Goal: Ask a question

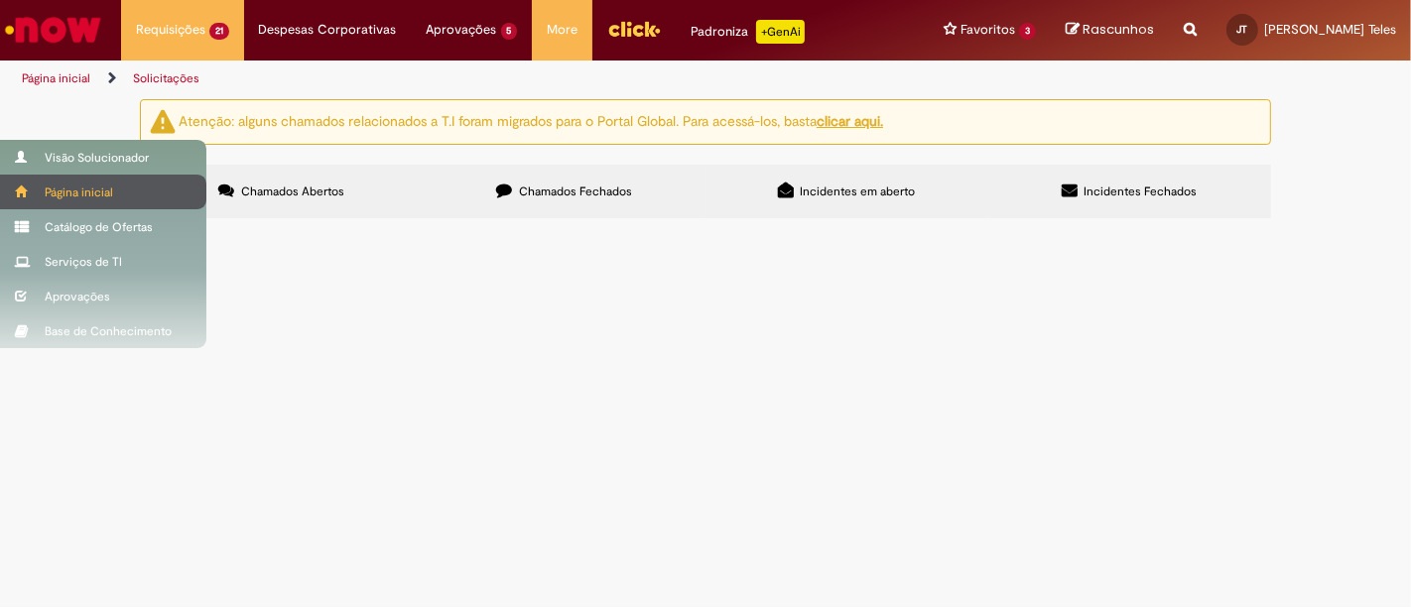
click at [23, 191] on span at bounding box center [22, 192] width 15 height 12
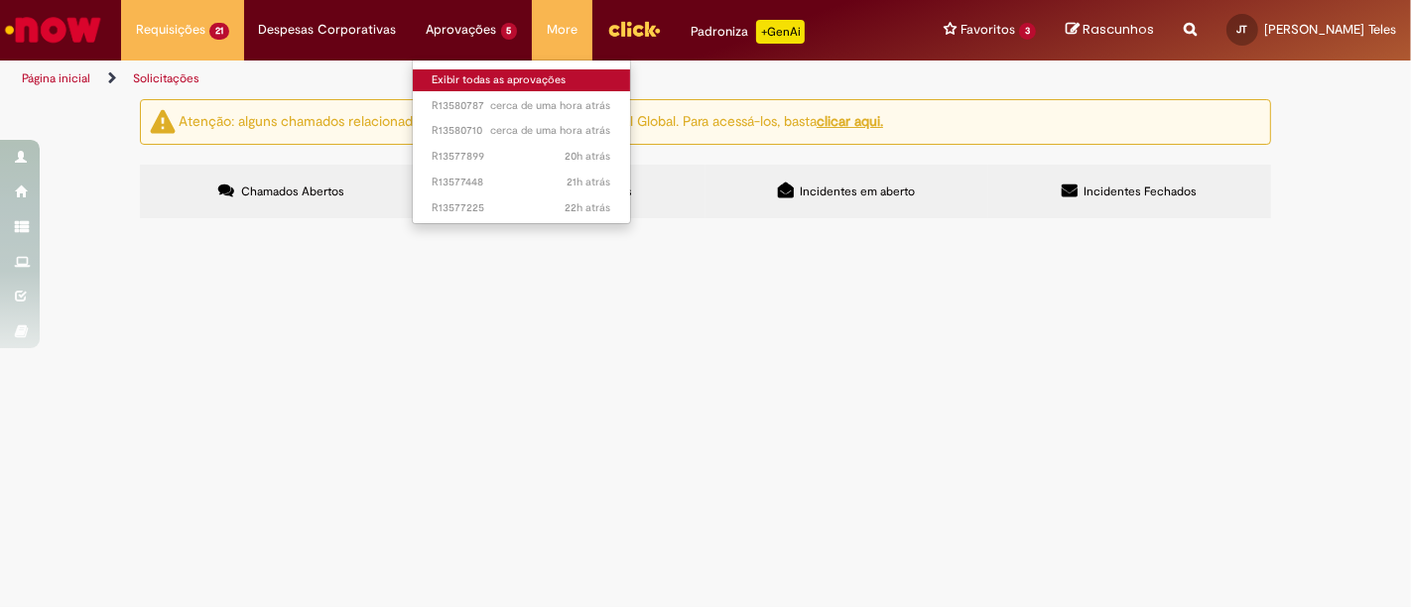
click at [451, 72] on link "Exibir todas as aprovações" at bounding box center [522, 80] width 218 height 22
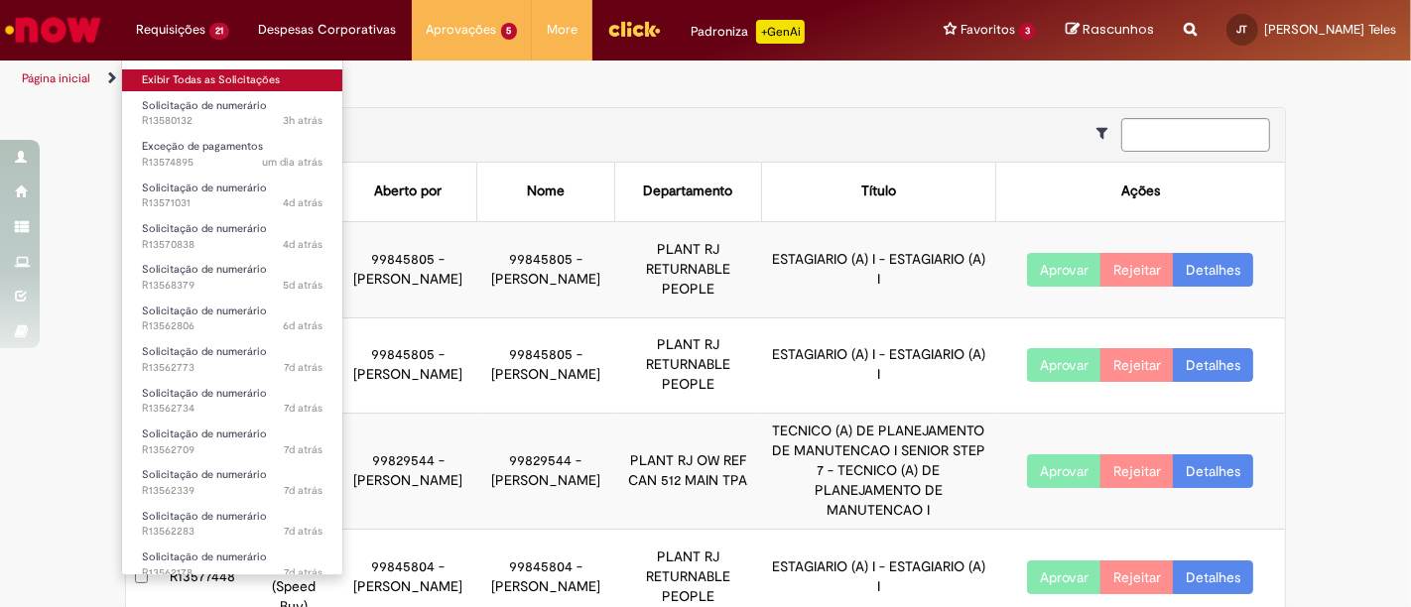
click at [176, 74] on link "Exibir Todas as Solicitações" at bounding box center [232, 80] width 220 height 22
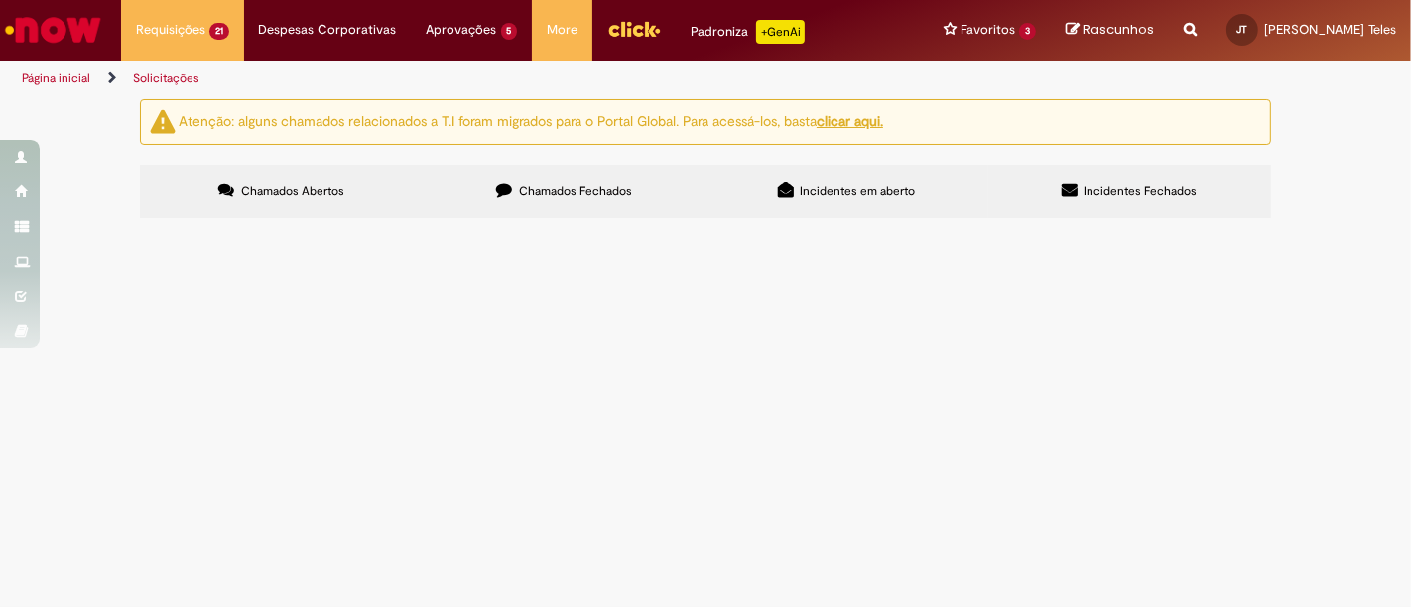
scroll to position [881, 0]
click at [0, 0] on span "Erro Retenção" at bounding box center [0, 0] width 0 height 0
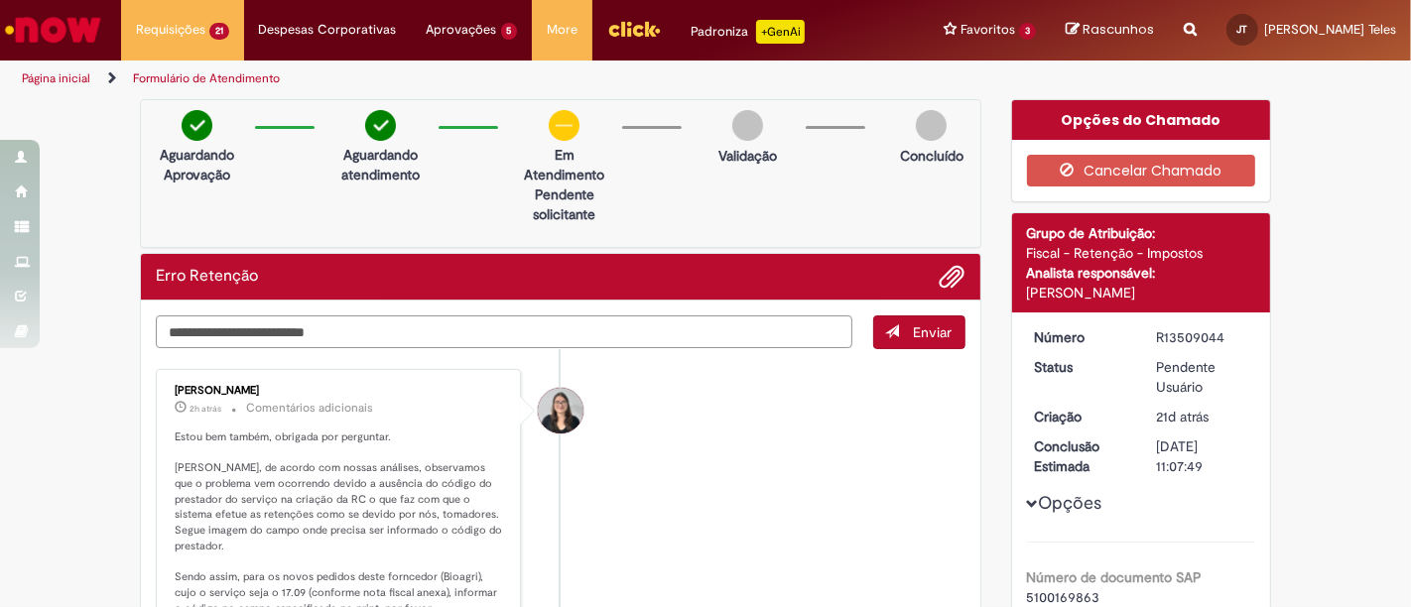
click at [246, 332] on textarea "Digite sua mensagem aqui..." at bounding box center [504, 331] width 696 height 33
type textarea "*"
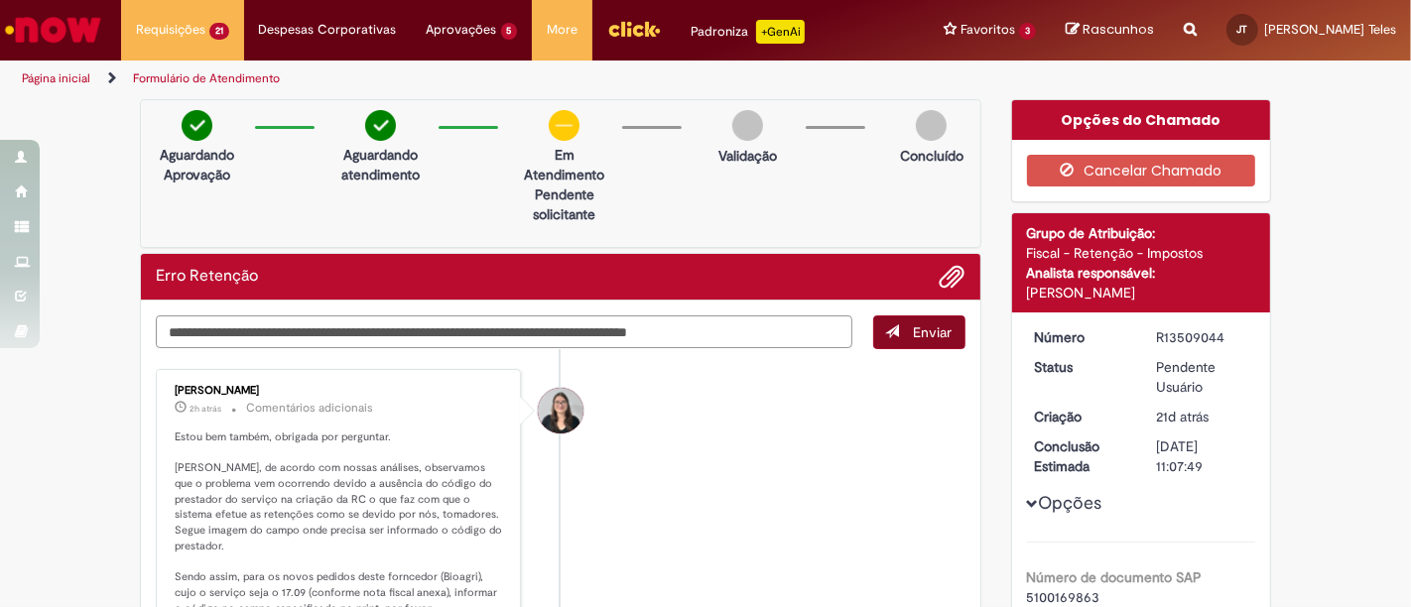
type textarea "**********"
click at [933, 328] on span "Enviar" at bounding box center [933, 332] width 39 height 18
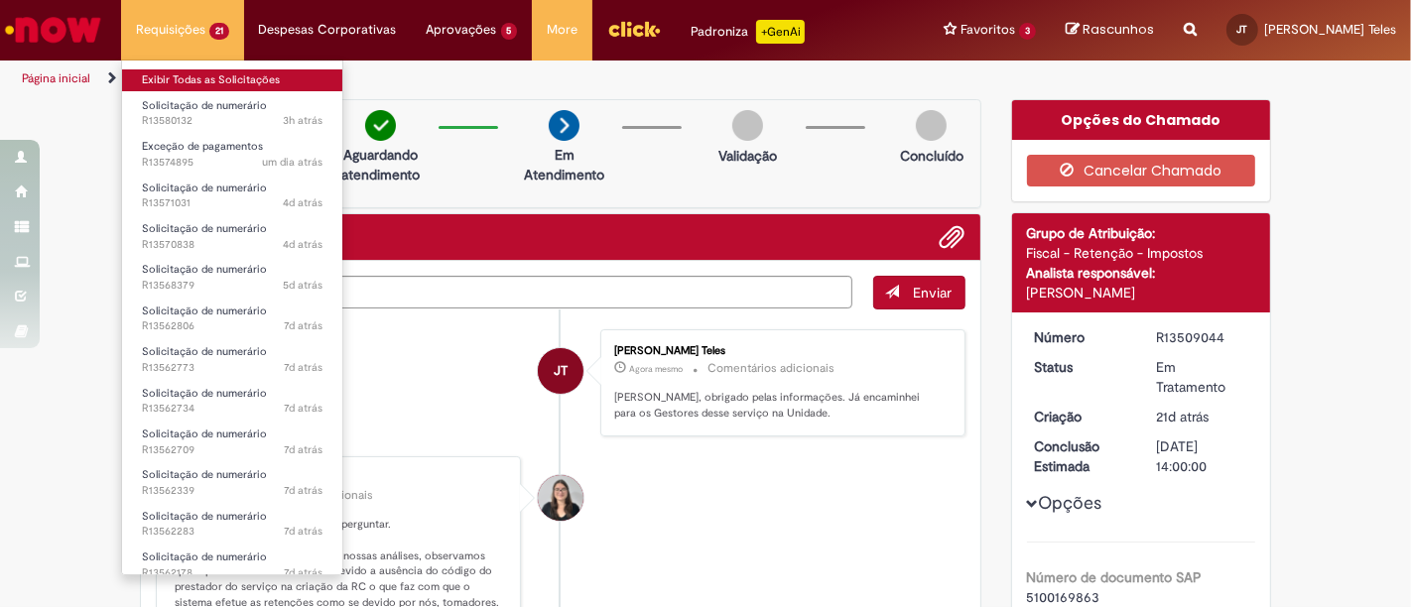
click at [157, 75] on link "Exibir Todas as Solicitações" at bounding box center [232, 80] width 220 height 22
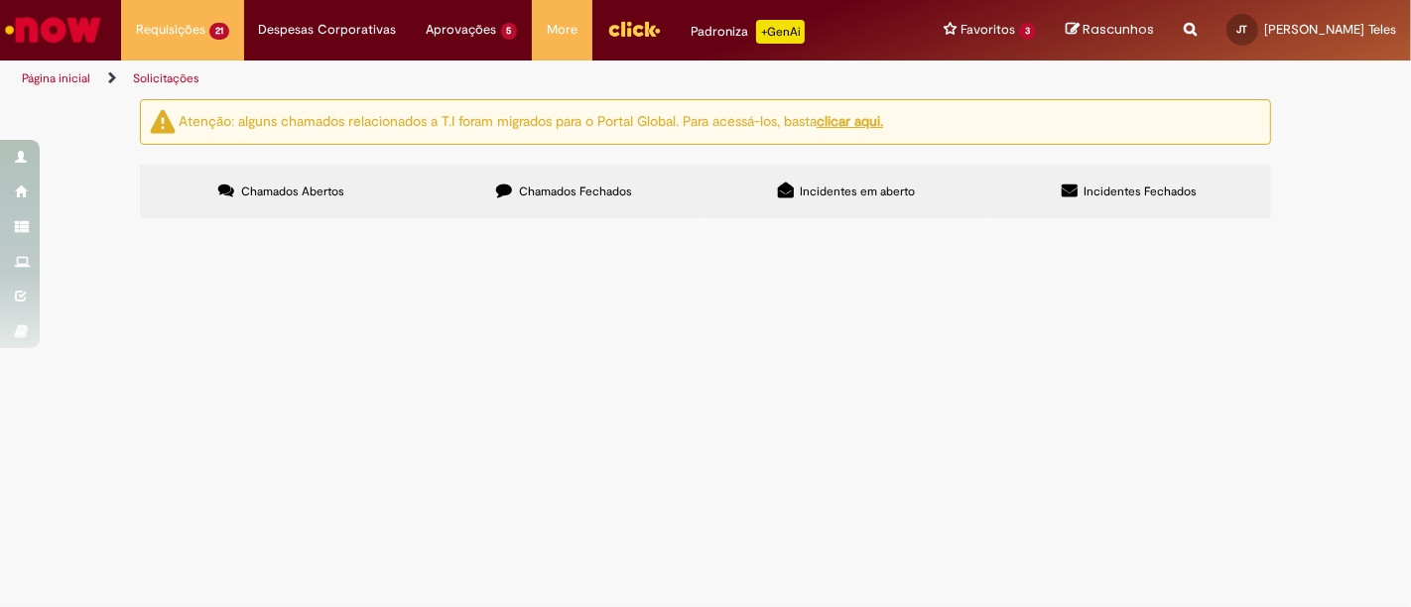
click at [1338, 224] on div "Atenção: alguns chamados relacionados a T.I foram migrados para o Portal Global…" at bounding box center [705, 161] width 1411 height 125
click at [1340, 224] on div "Atenção: alguns chamados relacionados a T.I foram migrados para o Portal Global…" at bounding box center [705, 161] width 1411 height 125
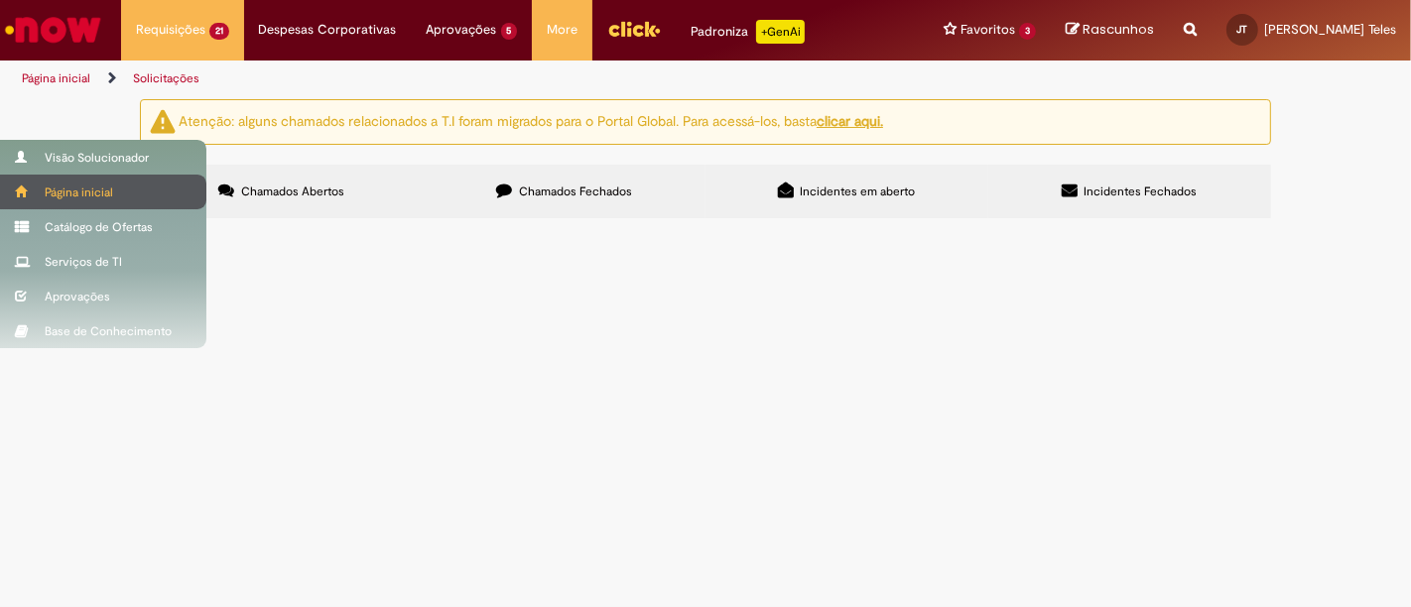
click at [35, 177] on div "Página inicial" at bounding box center [103, 192] width 206 height 35
